Goal: Information Seeking & Learning: Learn about a topic

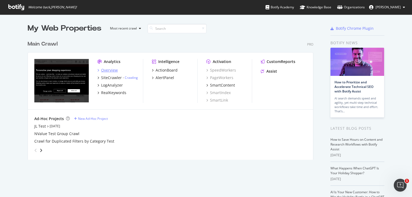
click at [107, 69] on div "Overview" at bounding box center [109, 70] width 17 height 5
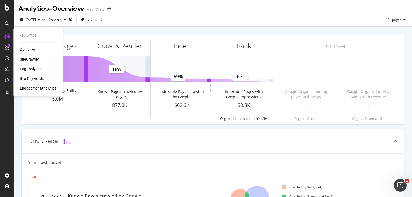
click at [33, 76] on div "RealKeywords" at bounding box center [32, 78] width 24 height 5
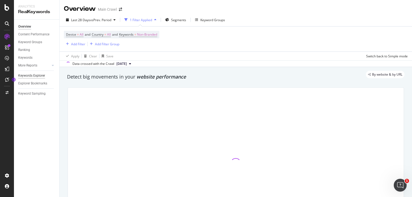
click at [38, 76] on div "Keywords Explorer" at bounding box center [31, 76] width 27 height 6
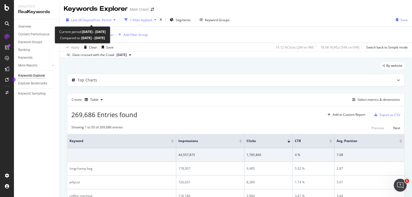
click at [86, 19] on span "Last 28 Days" at bounding box center [80, 20] width 19 height 5
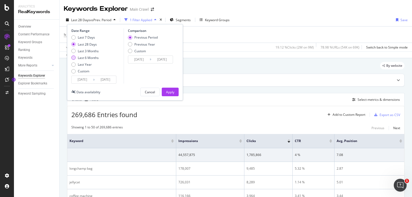
click at [93, 59] on div "Last 6 Months" at bounding box center [88, 58] width 21 height 5
type input "[DATE]"
click at [140, 44] on div "Previous Year" at bounding box center [144, 44] width 21 height 5
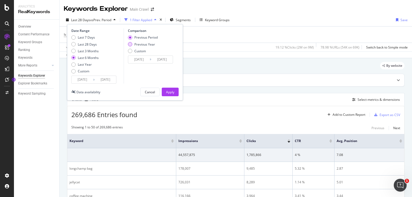
type input "[DATE]"
click at [174, 94] on div "Apply" at bounding box center [170, 92] width 8 height 8
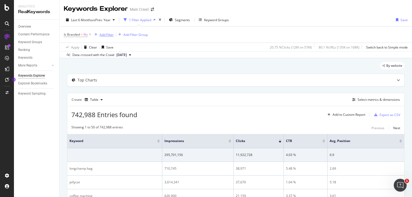
click at [106, 35] on div "Add Filter" at bounding box center [107, 34] width 14 height 5
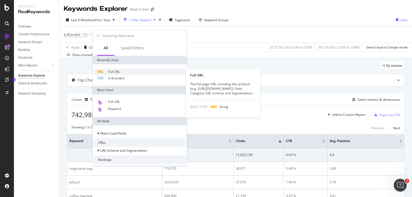
click at [120, 73] on span "Full URL" at bounding box center [114, 72] width 12 height 5
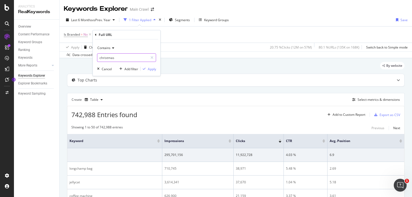
click at [122, 60] on input "christmas" at bounding box center [122, 57] width 51 height 9
paste input "[URL][DOMAIN_NAME]"
type input "[URL][DOMAIN_NAME]"
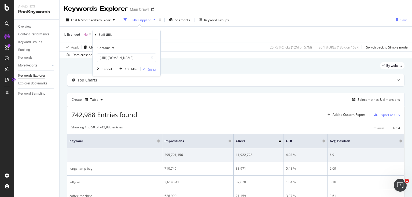
click at [149, 70] on div "Apply" at bounding box center [152, 69] width 8 height 5
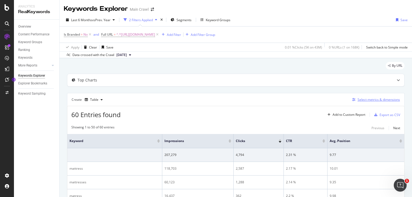
click at [375, 99] on div "Select metrics & dimensions" at bounding box center [379, 99] width 42 height 5
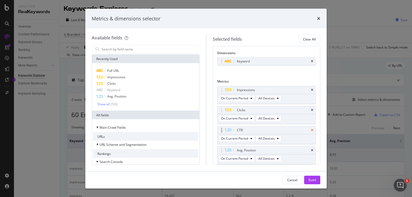
click at [311, 130] on icon "times" at bounding box center [312, 130] width 2 height 3
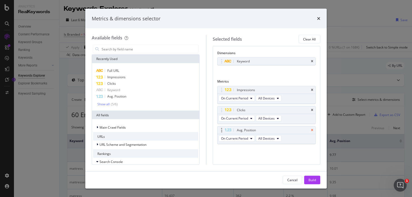
click at [312, 129] on icon "times" at bounding box center [312, 130] width 2 height 3
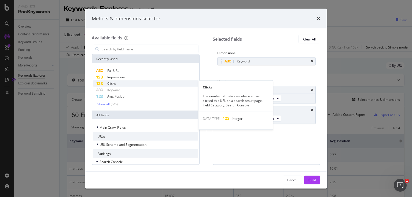
click at [116, 83] on div "Clicks" at bounding box center [145, 84] width 105 height 6
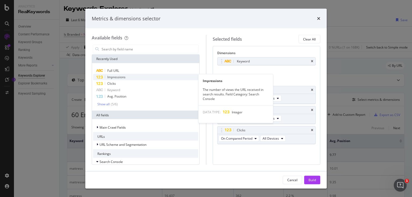
click at [117, 78] on span "Impressions" at bounding box center [116, 77] width 18 height 5
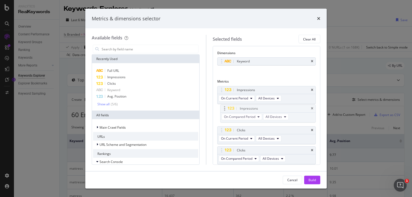
drag, startPoint x: 246, startPoint y: 149, endPoint x: 249, endPoint y: 108, distance: 41.2
click at [249, 108] on body "Analytics RealKeywords Overview Content Performance Keyword Groups Ranking Keyw…" at bounding box center [206, 98] width 412 height 197
click at [242, 118] on span "On Compared Period" at bounding box center [236, 118] width 31 height 5
click at [315, 116] on div "Dimensions Keyword You can use this field as a dimension Metrics Impressions On…" at bounding box center [267, 105] width 108 height 119
click at [314, 179] on div "Build" at bounding box center [313, 180] width 8 height 5
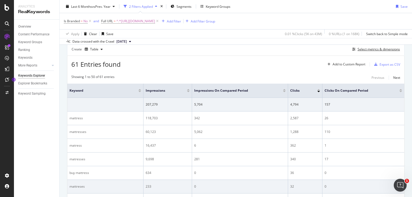
scroll to position [29, 0]
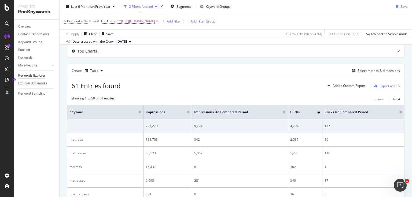
click at [83, 21] on span "Is Branded = No" at bounding box center [76, 21] width 24 height 5
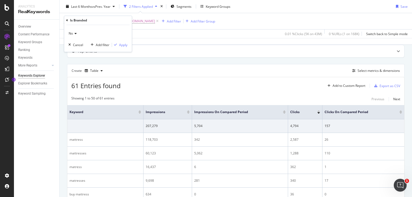
click at [74, 36] on div "No" at bounding box center [97, 34] width 59 height 9
click at [77, 45] on div "Yes" at bounding box center [98, 44] width 57 height 7
click at [127, 45] on div "Apply" at bounding box center [123, 45] width 8 height 5
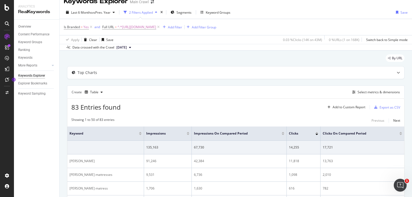
scroll to position [29, 0]
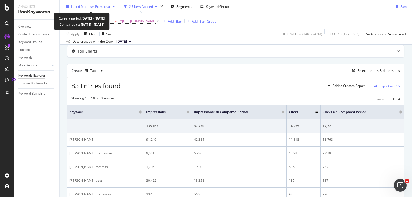
click at [107, 8] on span "vs Prev. Year" at bounding box center [101, 6] width 19 height 5
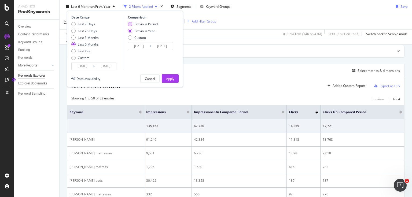
click at [138, 23] on div "Previous Period" at bounding box center [145, 24] width 23 height 5
type input "[DATE]"
click at [175, 78] on button "Apply" at bounding box center [170, 78] width 17 height 9
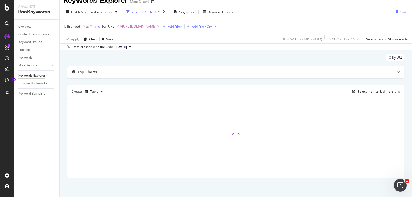
scroll to position [8, 0]
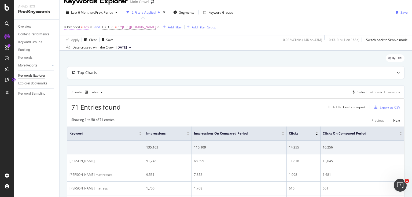
click at [83, 28] on span "Is Branded = Yes" at bounding box center [76, 27] width 25 height 5
click at [74, 41] on span "Yes" at bounding box center [71, 39] width 5 height 5
click at [78, 57] on div "No" at bounding box center [98, 57] width 57 height 7
click at [126, 50] on div "Apply" at bounding box center [123, 51] width 8 height 5
drag, startPoint x: 90, startPoint y: 27, endPoint x: 87, endPoint y: 35, distance: 8.1
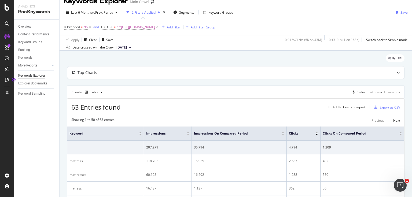
click at [90, 27] on icon at bounding box center [90, 26] width 5 height 5
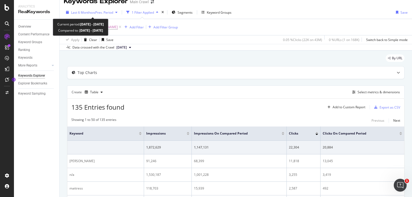
click at [104, 13] on span "vs Prev. Period" at bounding box center [102, 12] width 21 height 5
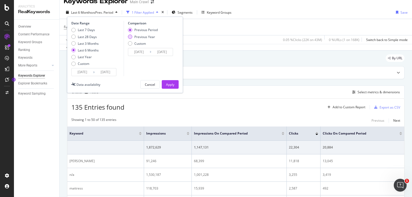
click at [137, 37] on div "Previous Year" at bounding box center [144, 37] width 21 height 5
type input "[DATE]"
click at [171, 84] on div "Apply" at bounding box center [170, 84] width 8 height 5
